Goal: Transaction & Acquisition: Book appointment/travel/reservation

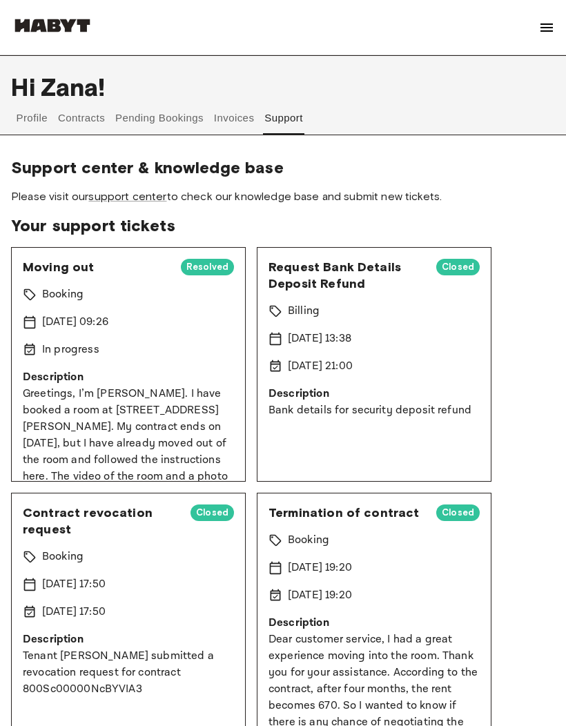
click at [47, 30] on img at bounding box center [52, 26] width 83 height 14
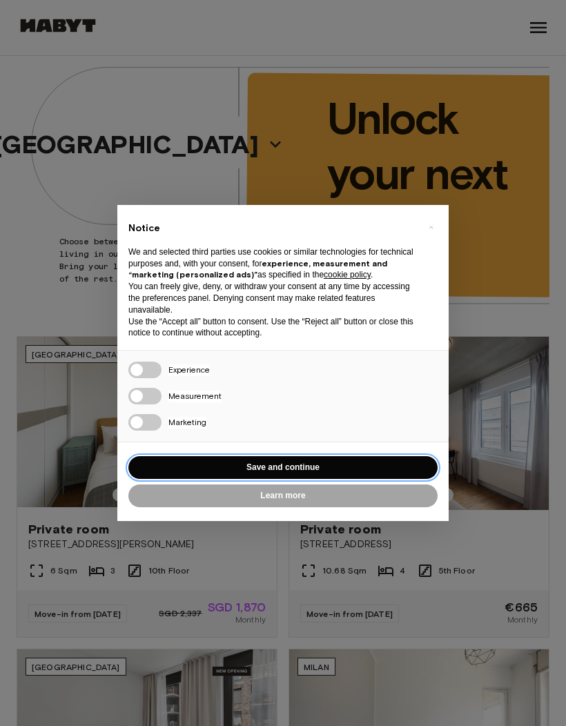
click at [315, 464] on button "Save and continue" at bounding box center [282, 467] width 309 height 23
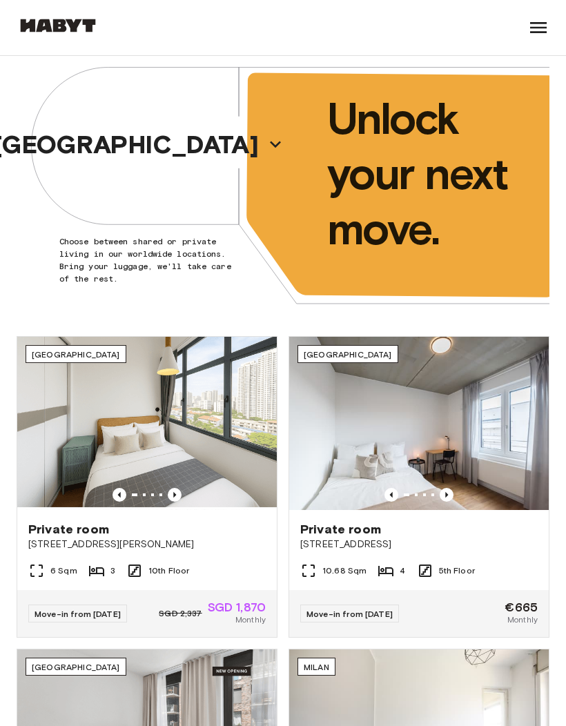
click at [84, 150] on p "[GEOGRAPHIC_DATA]" at bounding box center [126, 144] width 265 height 29
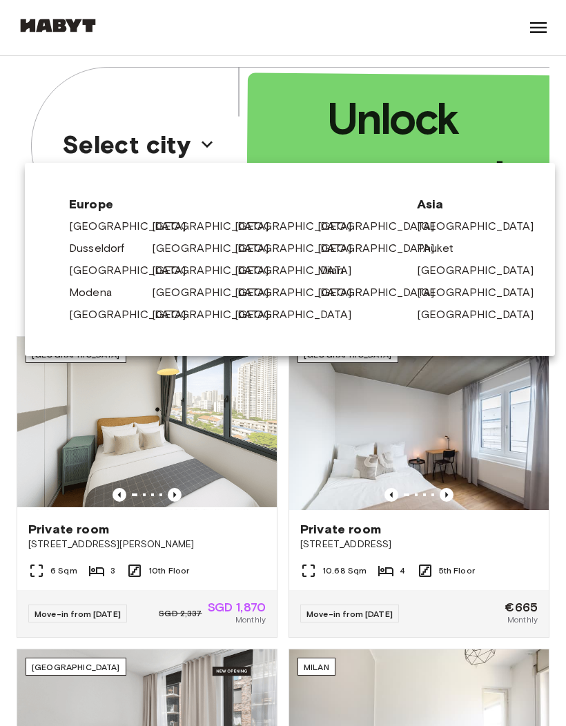
click at [180, 246] on link "[GEOGRAPHIC_DATA]" at bounding box center [217, 248] width 131 height 17
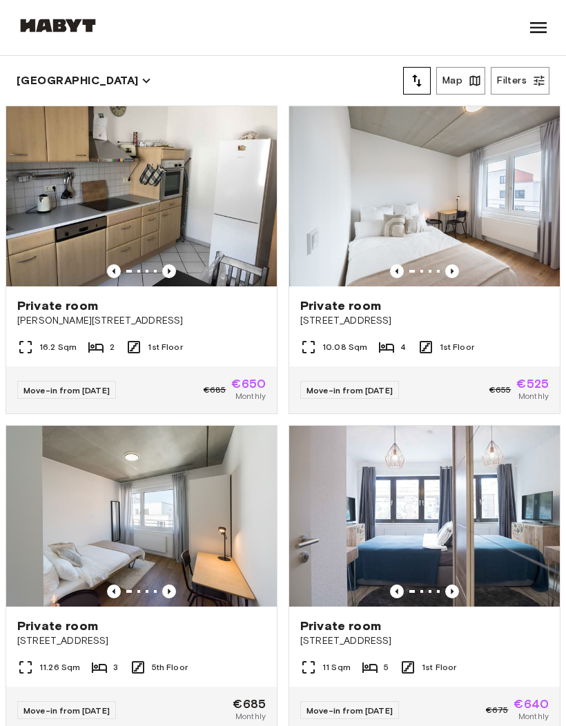
click at [423, 80] on icon "tune" at bounding box center [416, 80] width 17 height 17
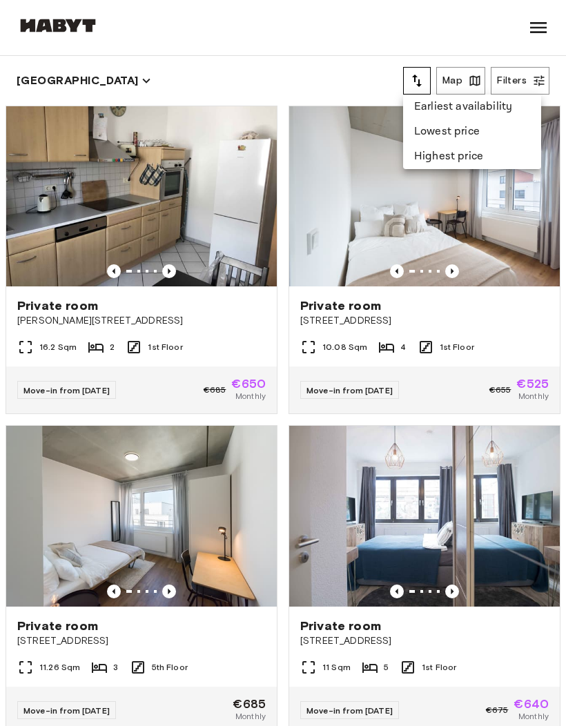
click at [452, 134] on li "Lowest price" at bounding box center [472, 131] width 138 height 25
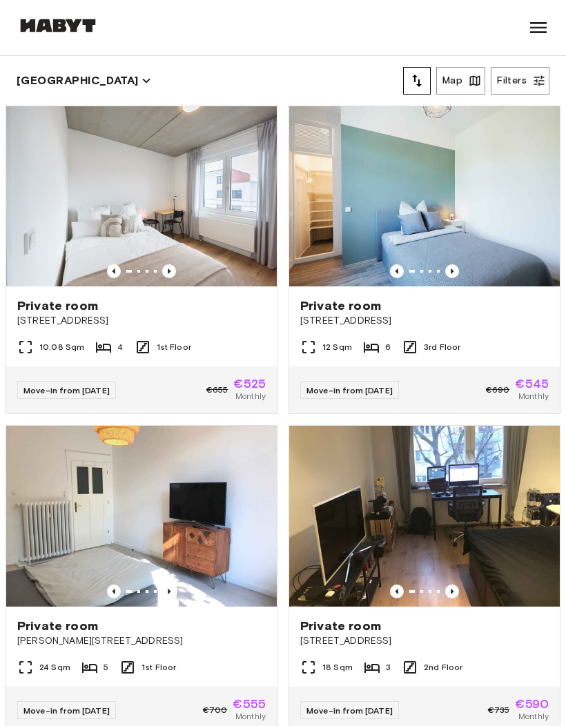
click at [64, 188] on img at bounding box center [141, 196] width 270 height 180
click at [45, 83] on button "[GEOGRAPHIC_DATA]" at bounding box center [84, 80] width 134 height 19
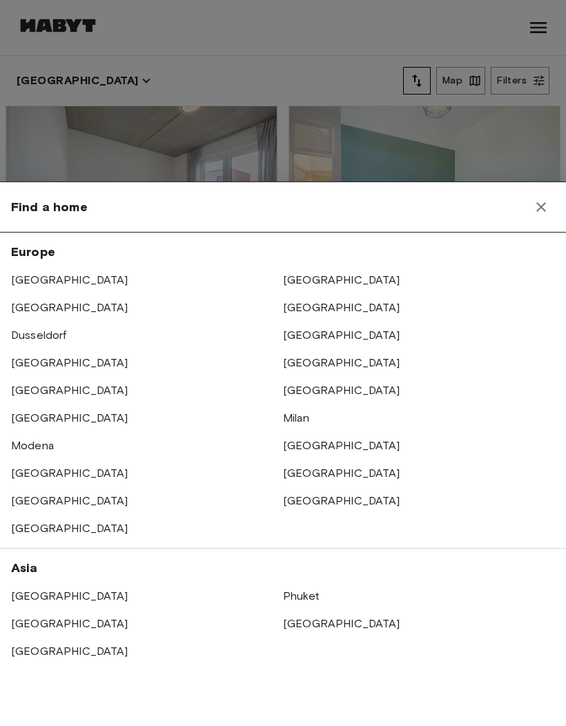
click at [51, 134] on div at bounding box center [283, 363] width 566 height 726
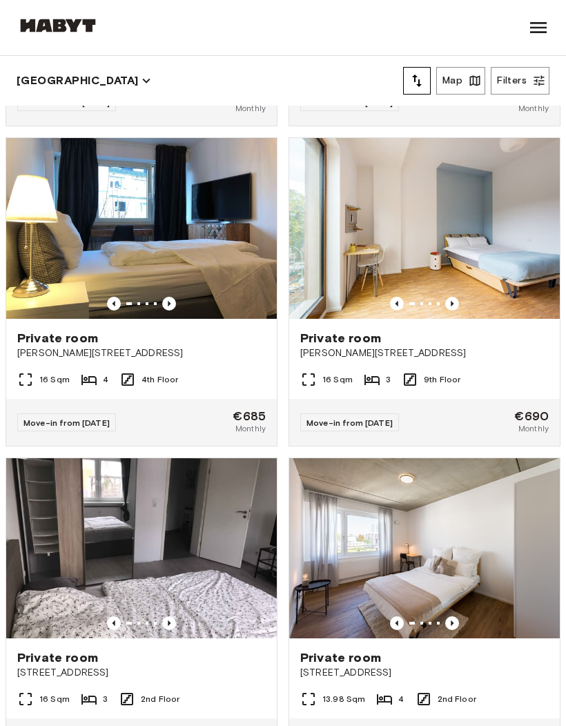
scroll to position [7015, 0]
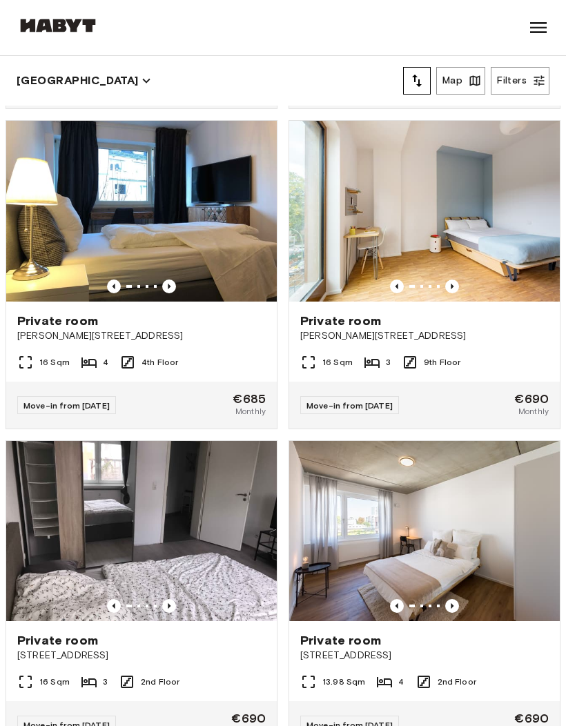
click at [520, 72] on button "Filters" at bounding box center [519, 81] width 59 height 28
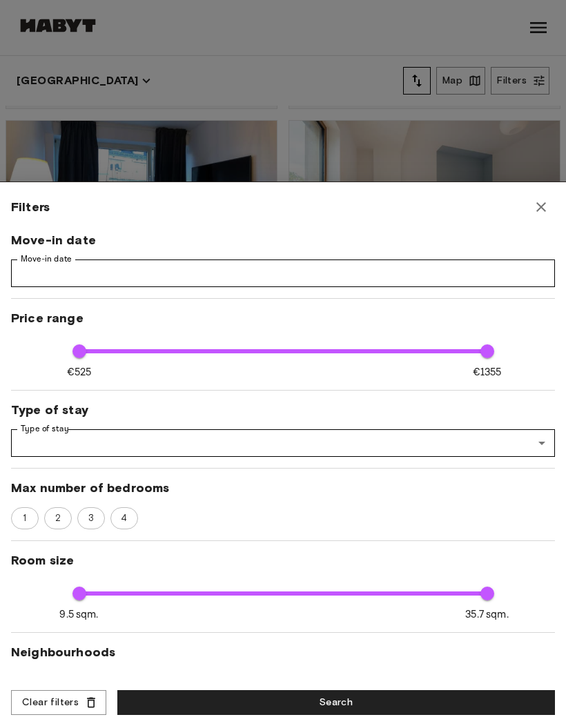
scroll to position [0, 0]
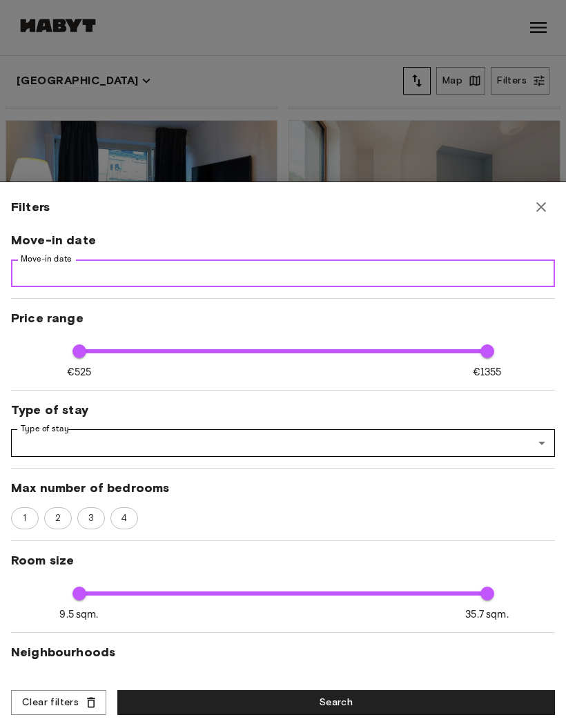
click at [41, 270] on input "Move-in date" at bounding box center [282, 273] width 543 height 28
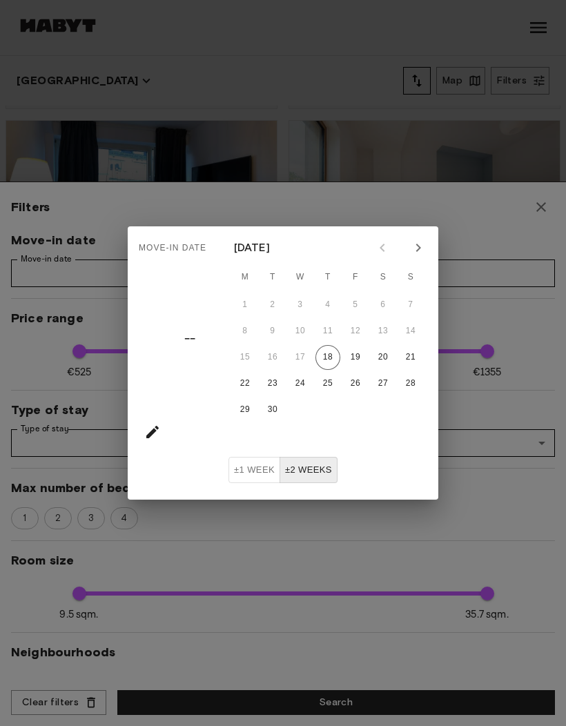
click at [421, 240] on icon "Next month" at bounding box center [418, 247] width 17 height 17
click at [278, 358] on button "14" at bounding box center [272, 357] width 25 height 25
type input "**********"
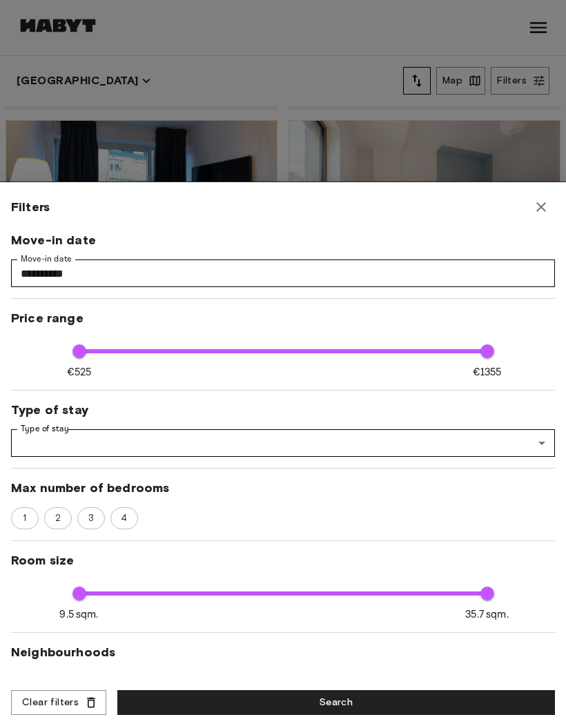
click at [401, 697] on button "Search" at bounding box center [335, 703] width 437 height 26
type input "****"
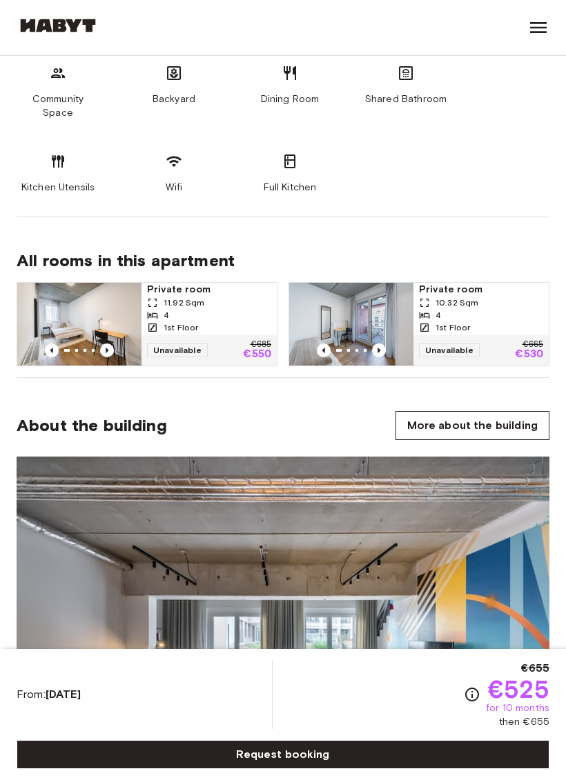
scroll to position [1092, 0]
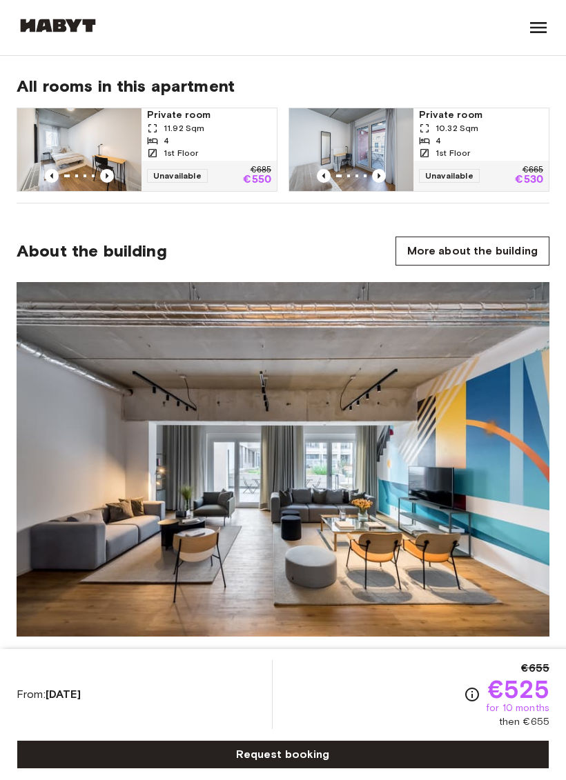
click at [334, 752] on link "Request booking" at bounding box center [283, 754] width 532 height 29
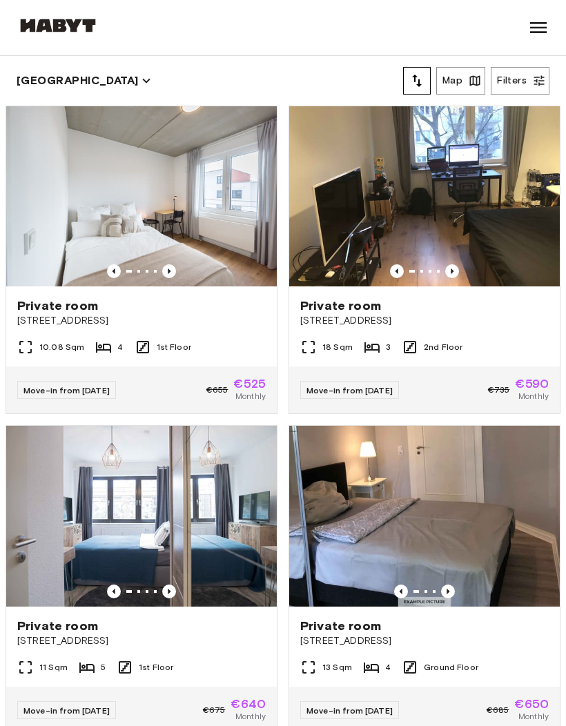
click at [206, 208] on img at bounding box center [141, 196] width 270 height 180
click at [208, 321] on span "[STREET_ADDRESS]" at bounding box center [141, 321] width 248 height 14
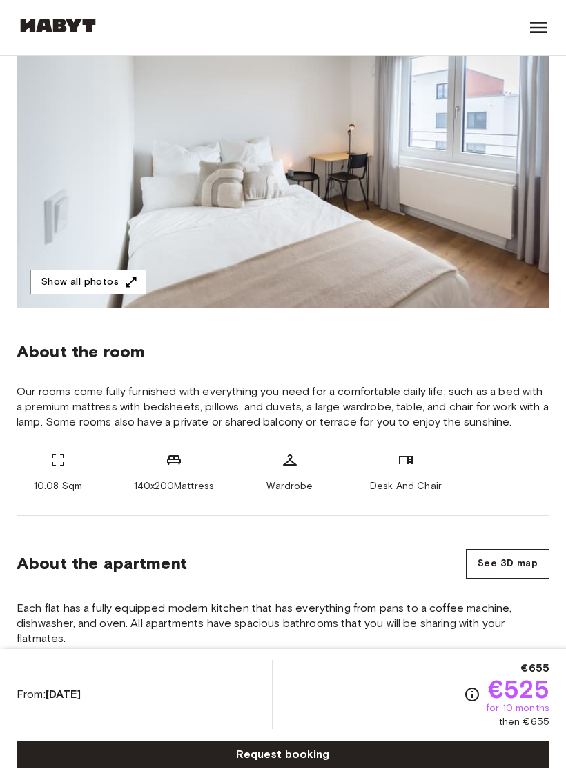
scroll to position [253, 0]
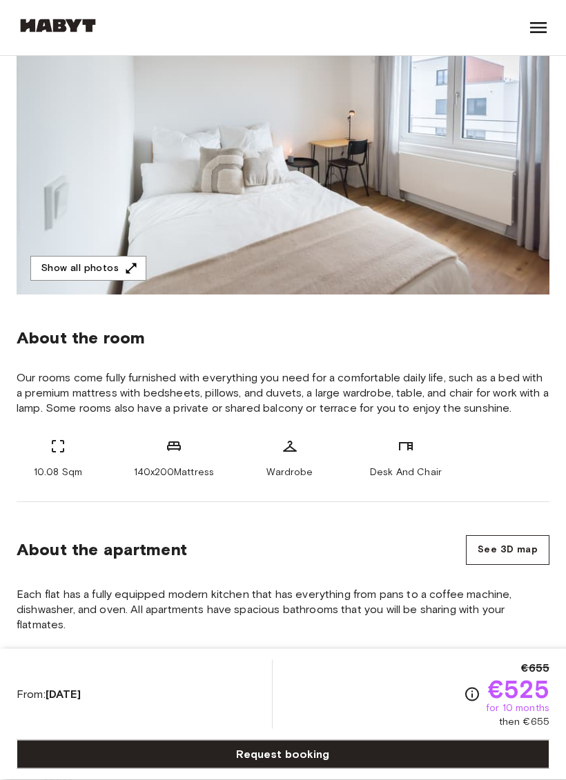
click at [120, 279] on button "Show all photos" at bounding box center [88, 270] width 116 height 26
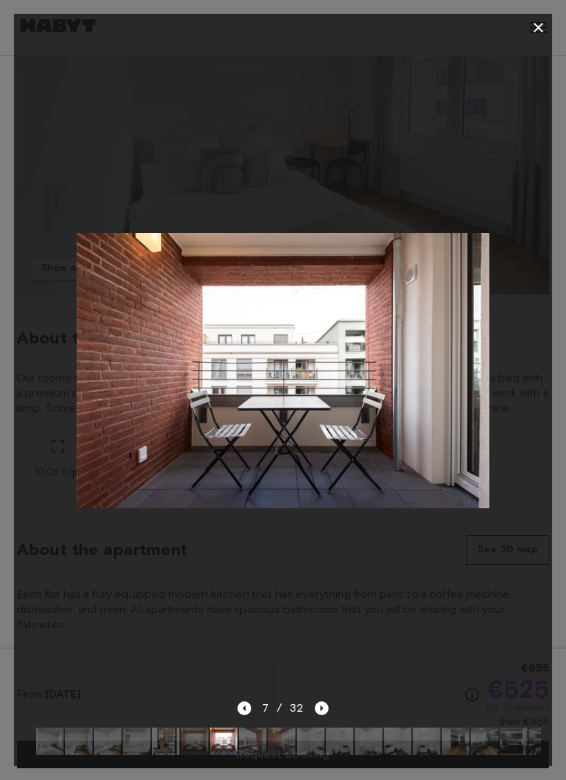
click at [527, 38] on div at bounding box center [283, 28] width 538 height 28
click at [539, 30] on icon "button" at bounding box center [538, 27] width 17 height 17
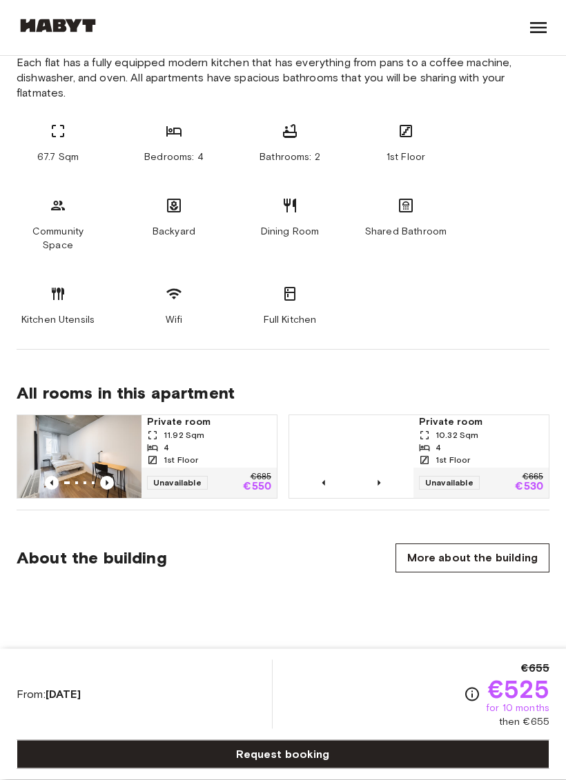
scroll to position [528, 0]
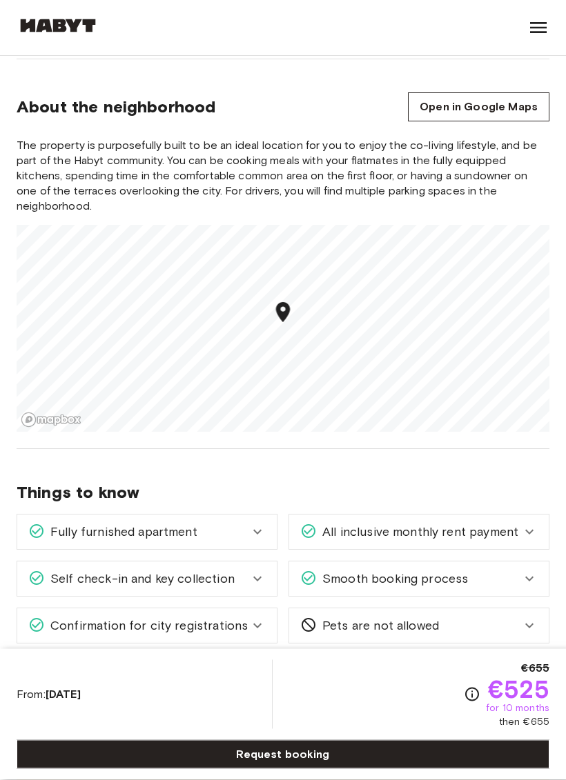
scroll to position [1828, 0]
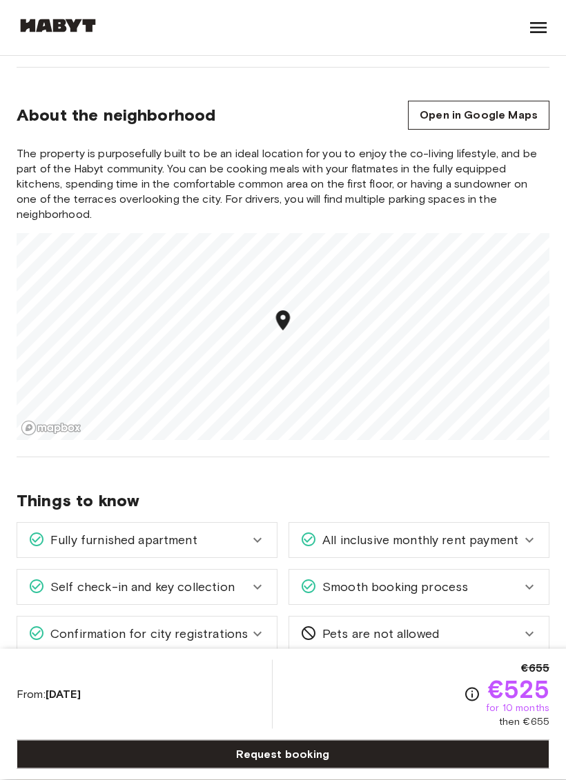
click at [284, 311] on icon "Map marker" at bounding box center [283, 321] width 14 height 20
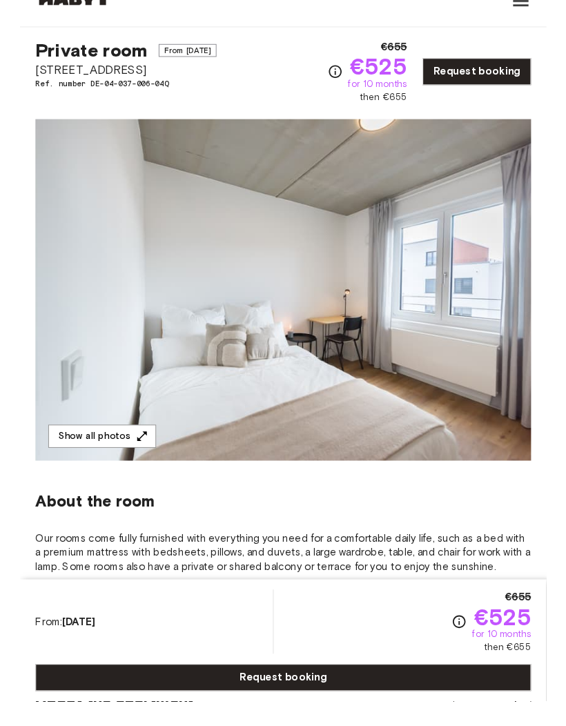
scroll to position [54, 0]
